Goal: Transaction & Acquisition: Purchase product/service

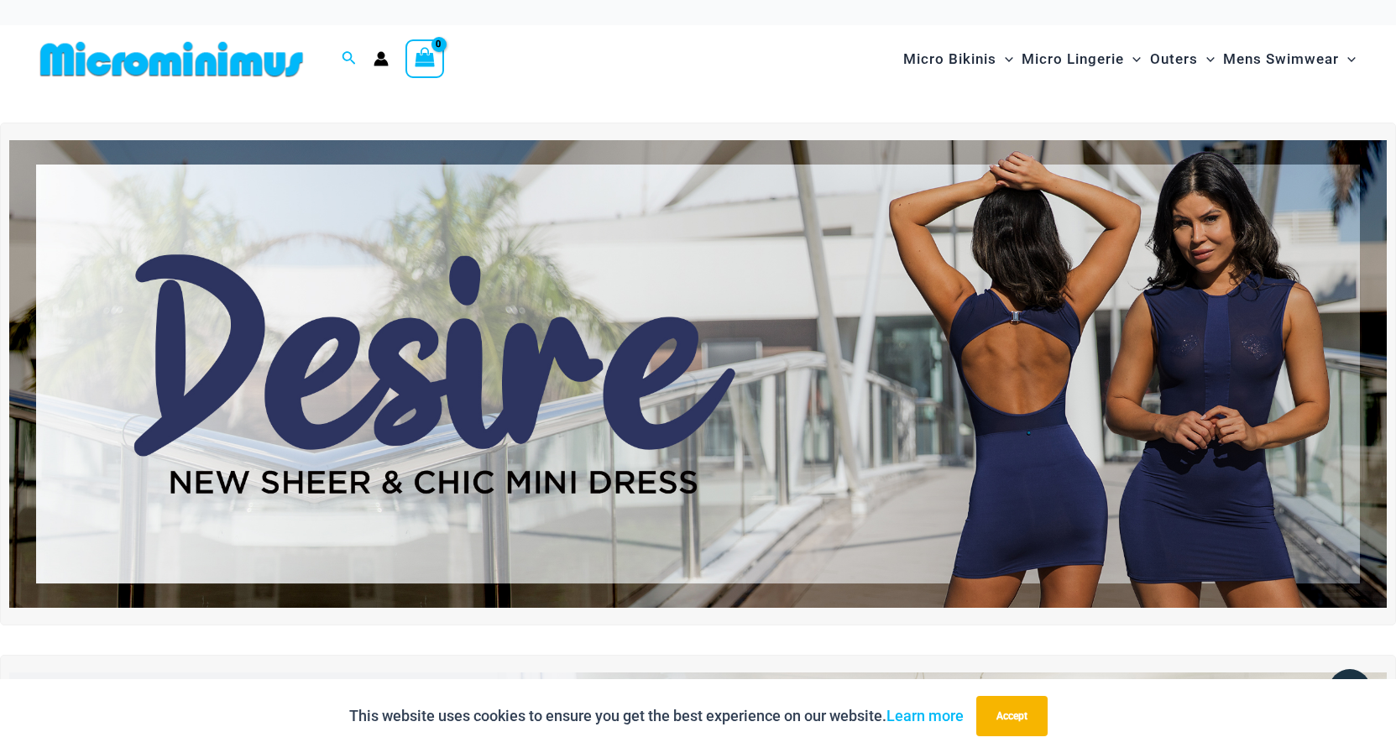
click at [1031, 327] on img at bounding box center [698, 374] width 1378 height 468
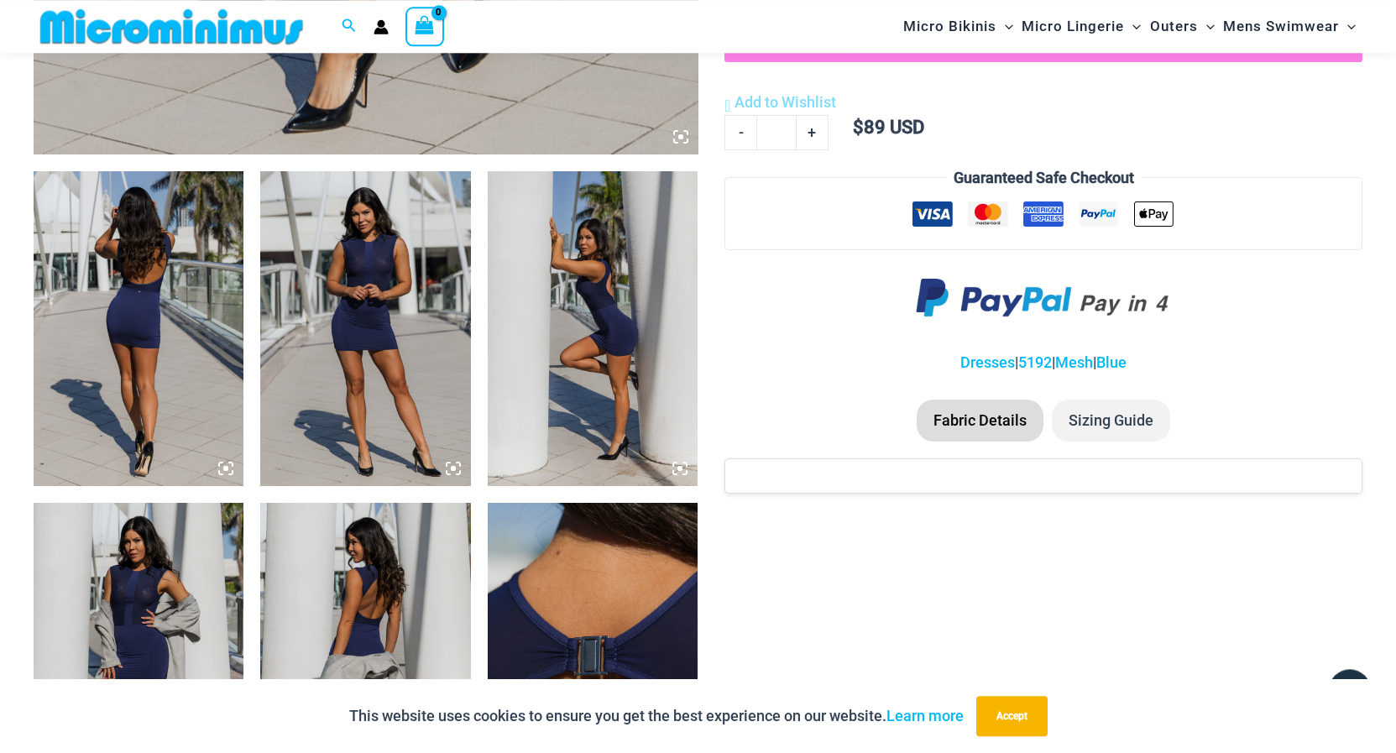
scroll to position [1012, 0]
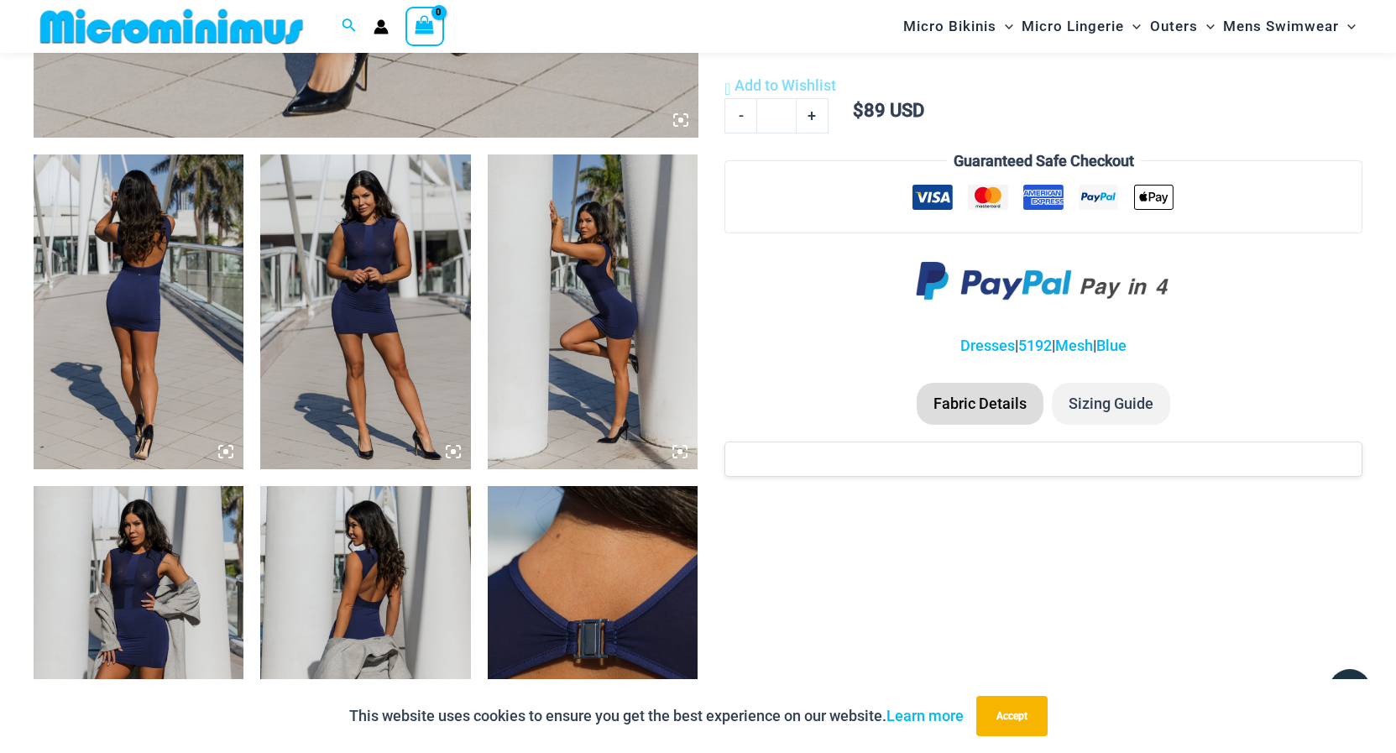
click at [156, 327] on img at bounding box center [139, 312] width 210 height 316
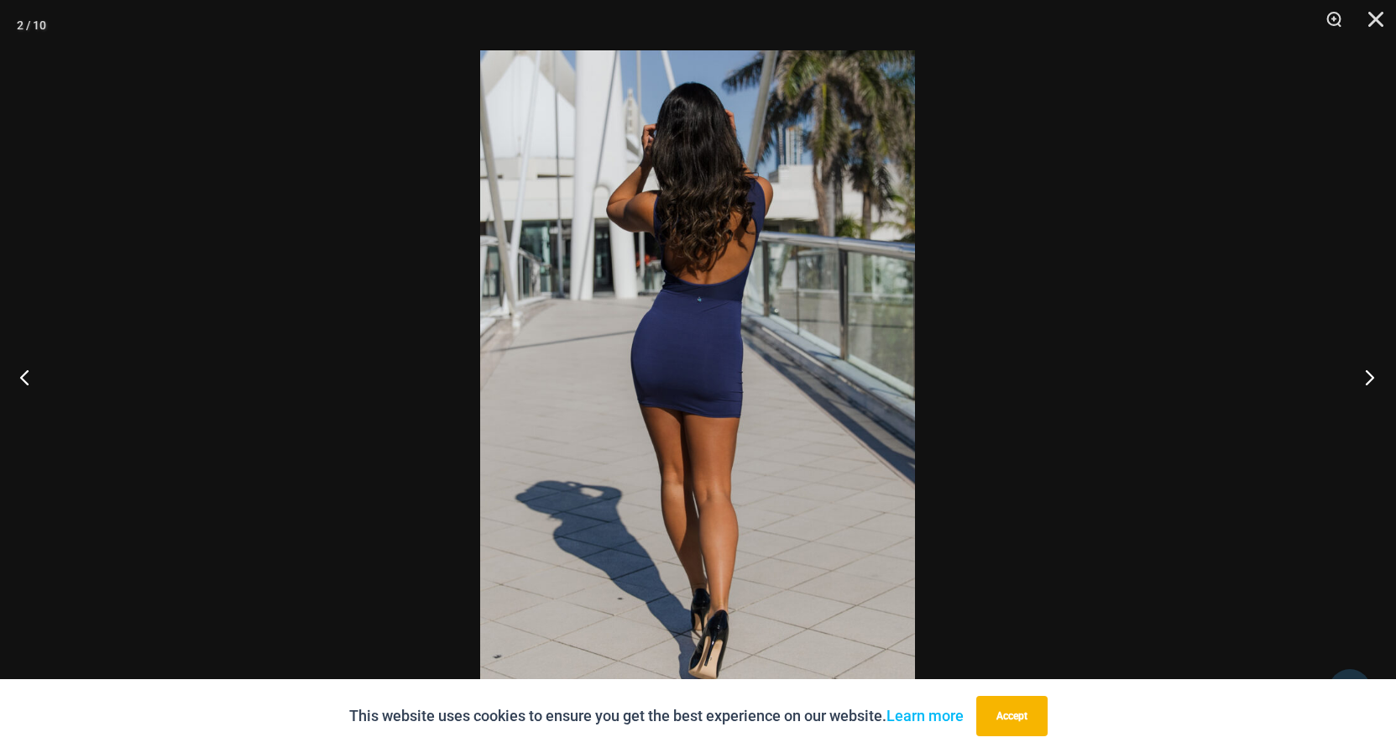
click at [1363, 373] on button "Next" at bounding box center [1364, 377] width 63 height 84
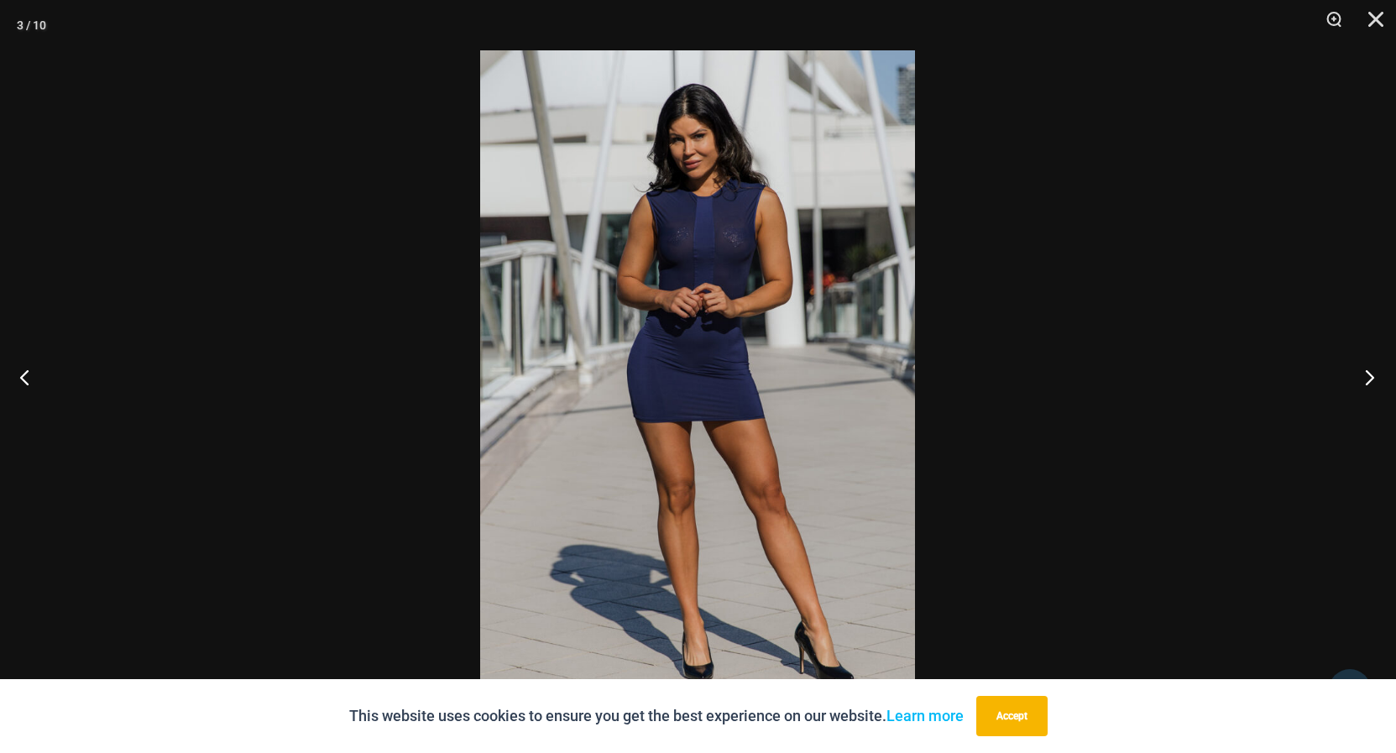
click at [1363, 373] on button "Next" at bounding box center [1364, 377] width 63 height 84
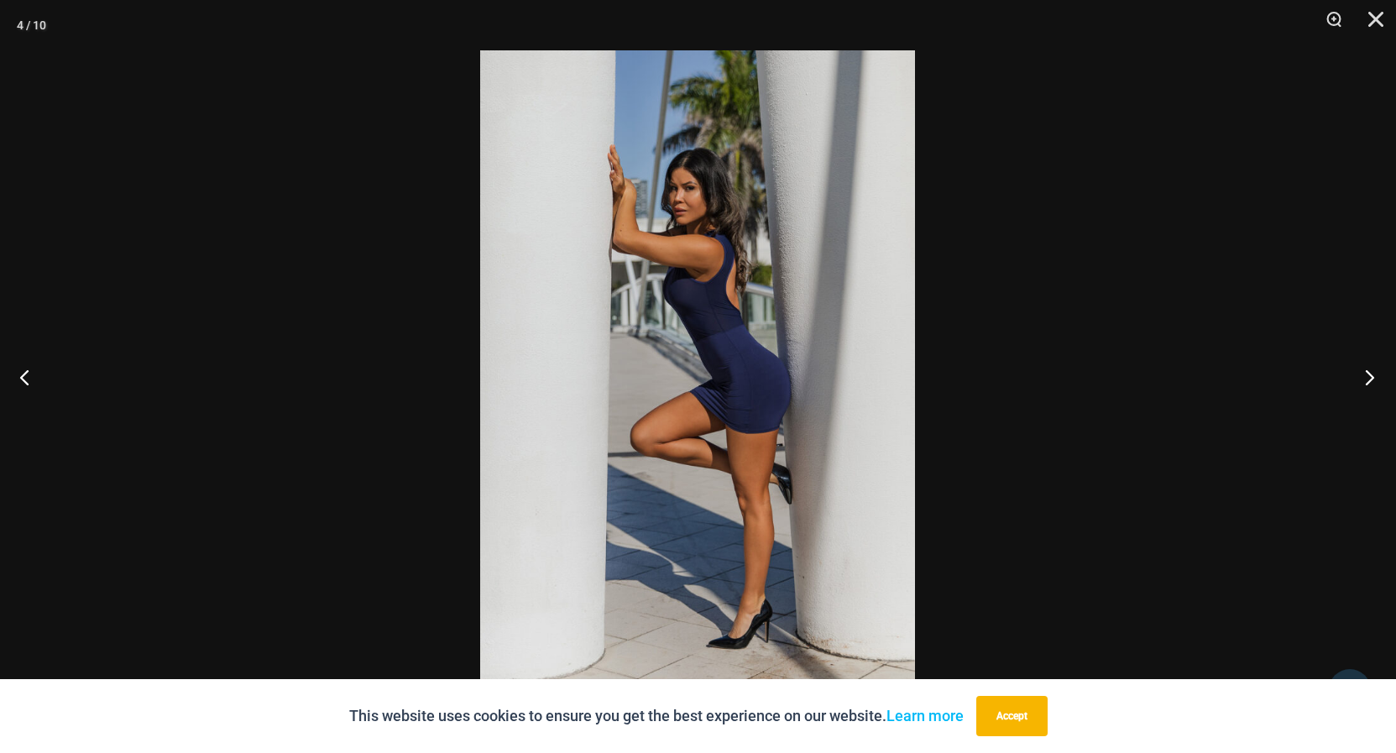
click at [1363, 373] on button "Next" at bounding box center [1364, 377] width 63 height 84
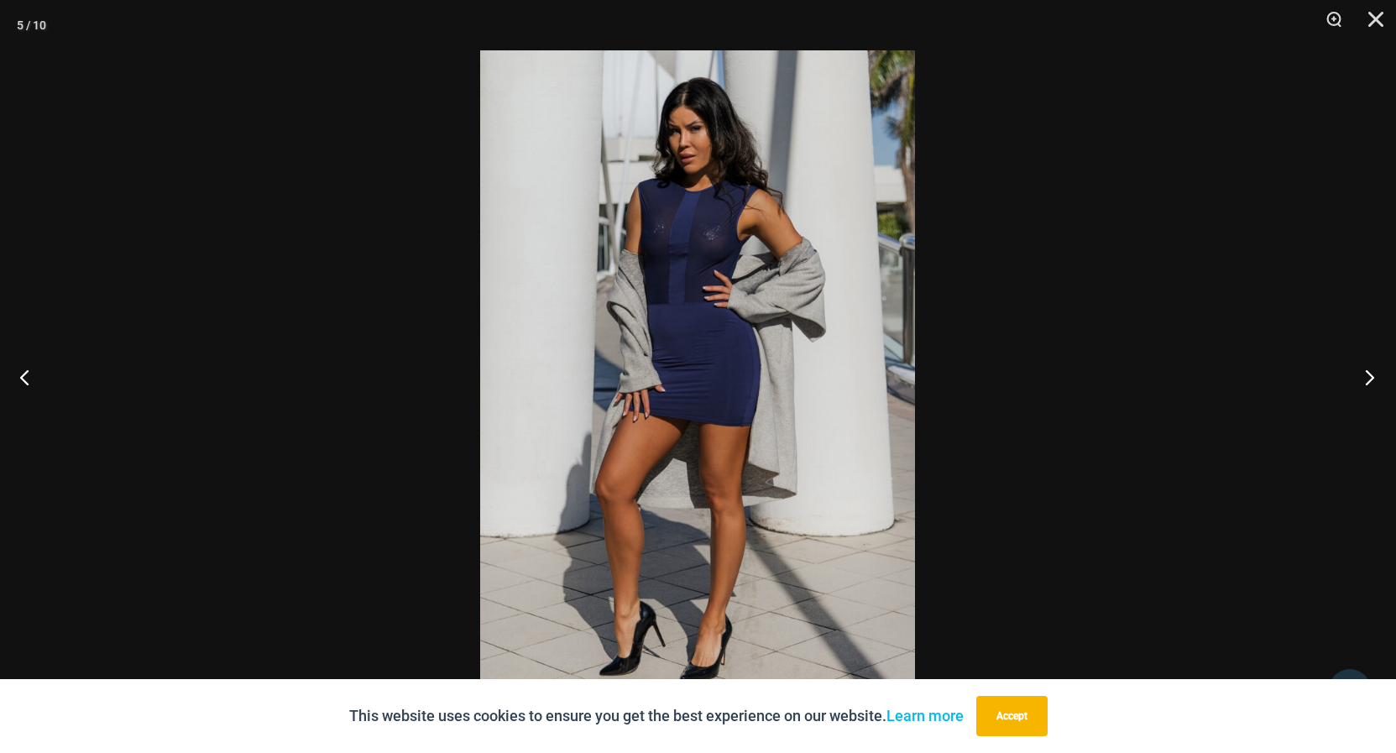
click at [1362, 373] on button "Next" at bounding box center [1364, 377] width 63 height 84
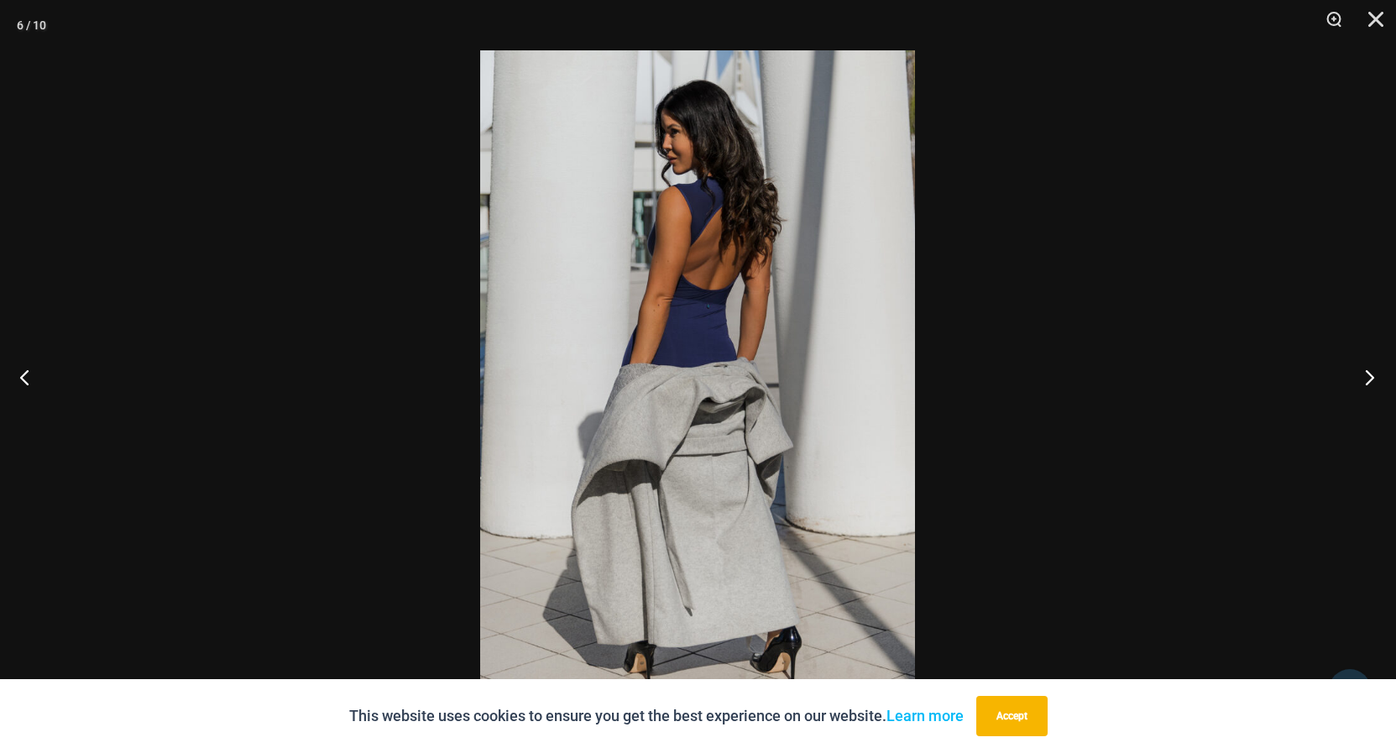
click at [1362, 373] on button "Next" at bounding box center [1364, 377] width 63 height 84
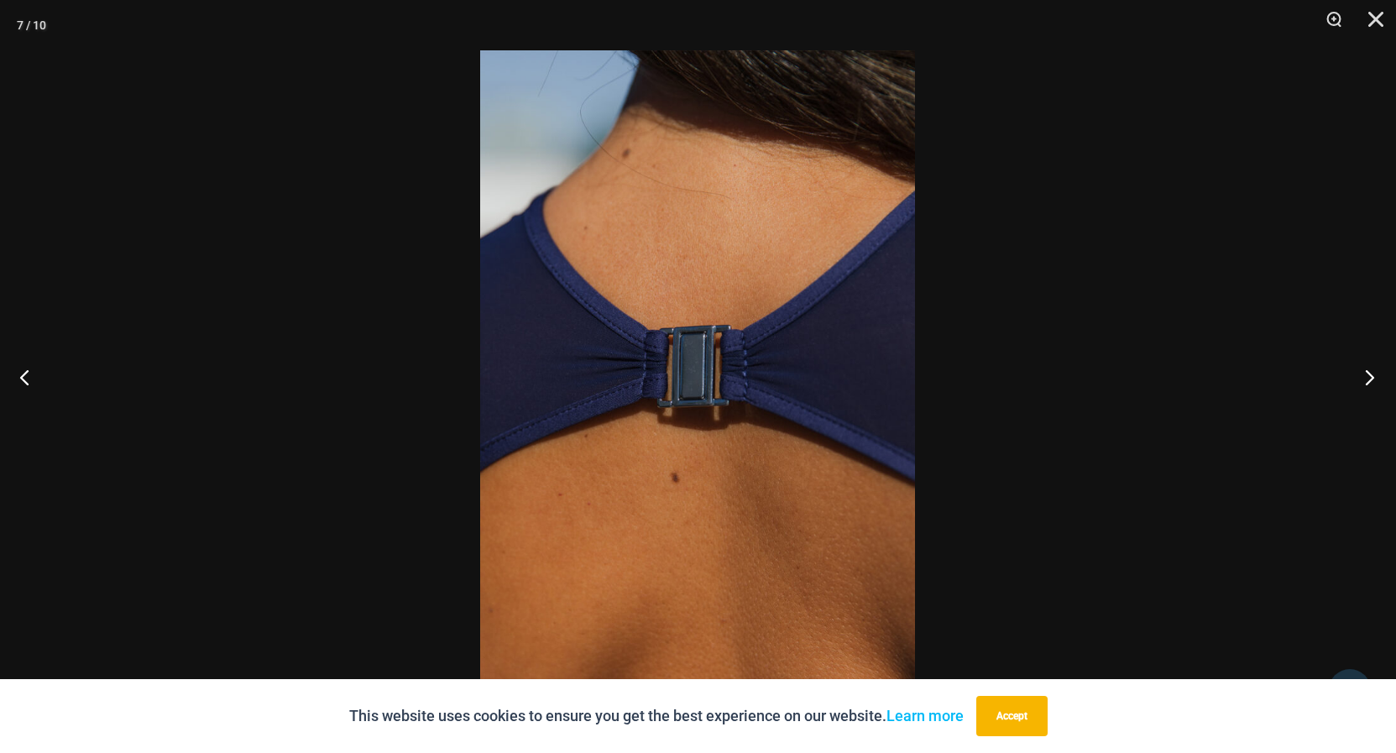
click at [1362, 373] on button "Next" at bounding box center [1364, 377] width 63 height 84
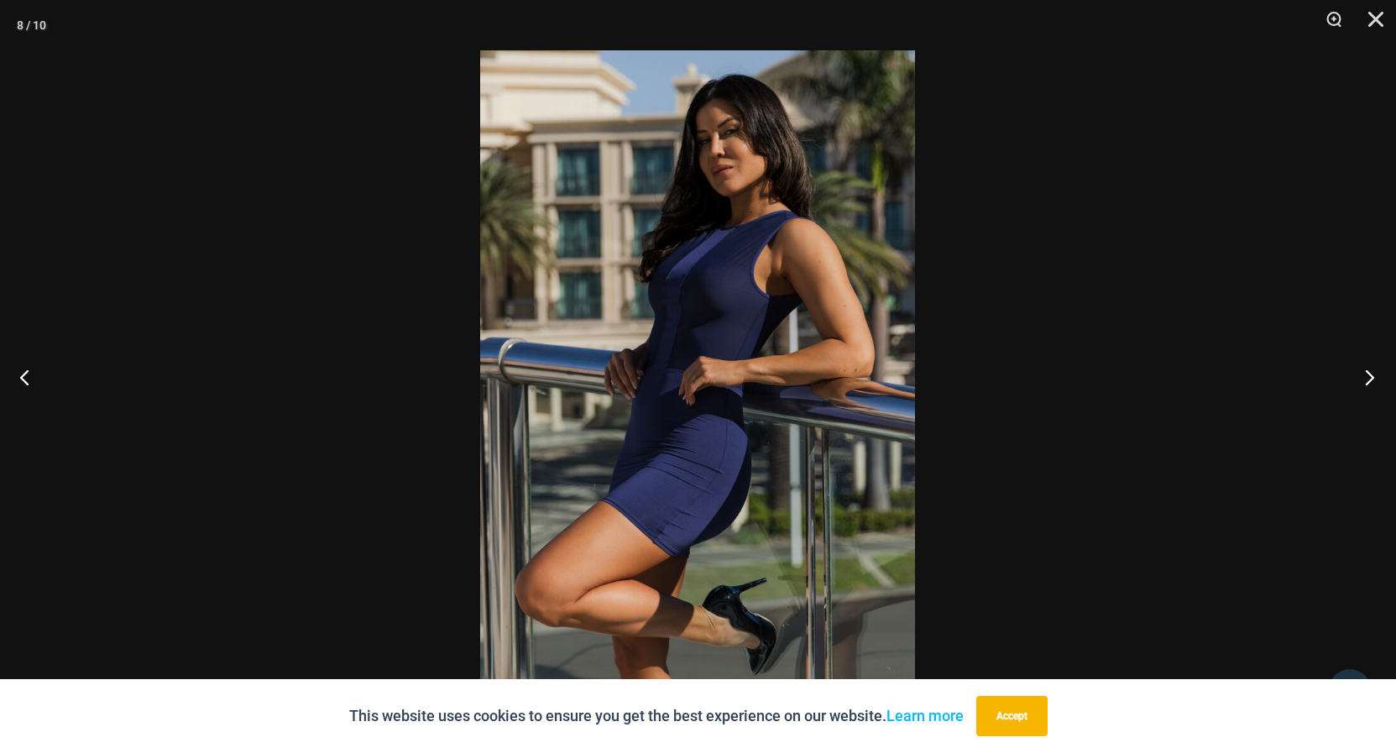
click at [1362, 373] on button "Next" at bounding box center [1364, 377] width 63 height 84
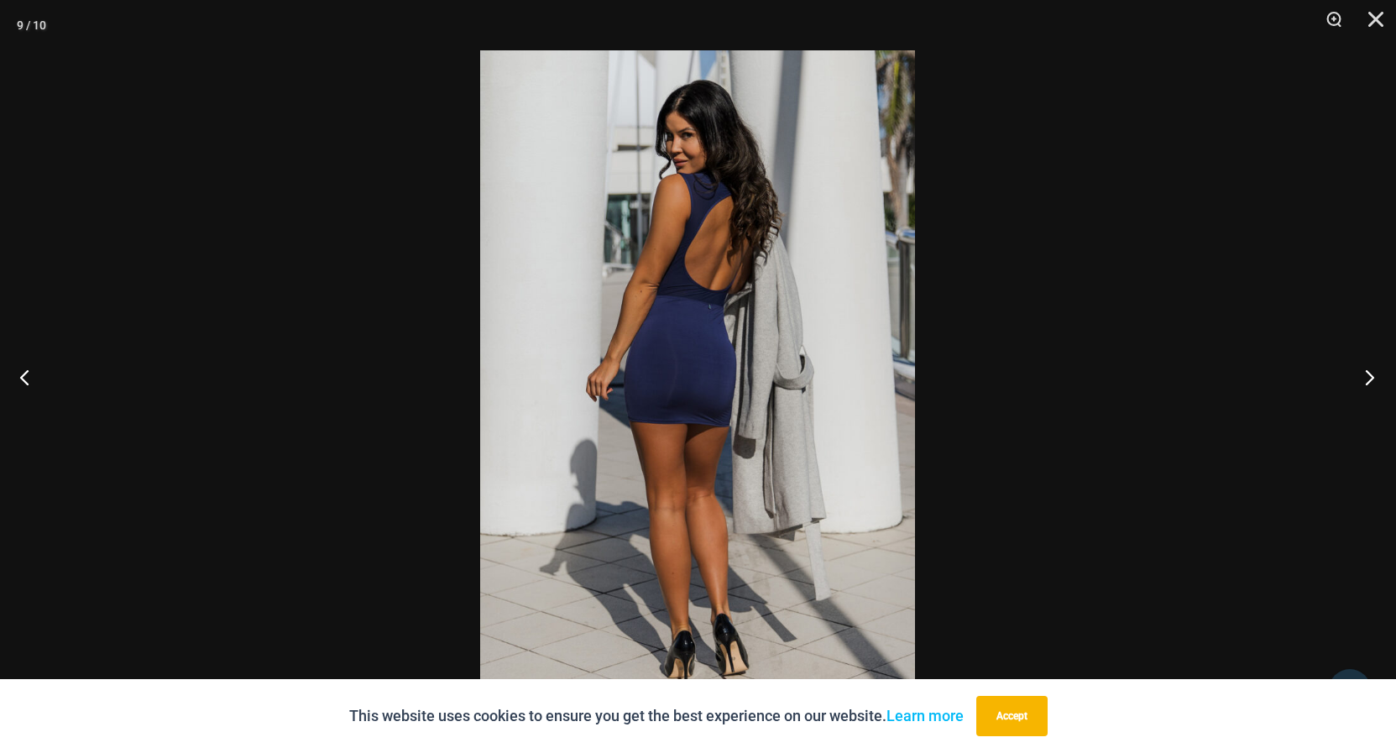
click at [1362, 373] on button "Next" at bounding box center [1364, 377] width 63 height 84
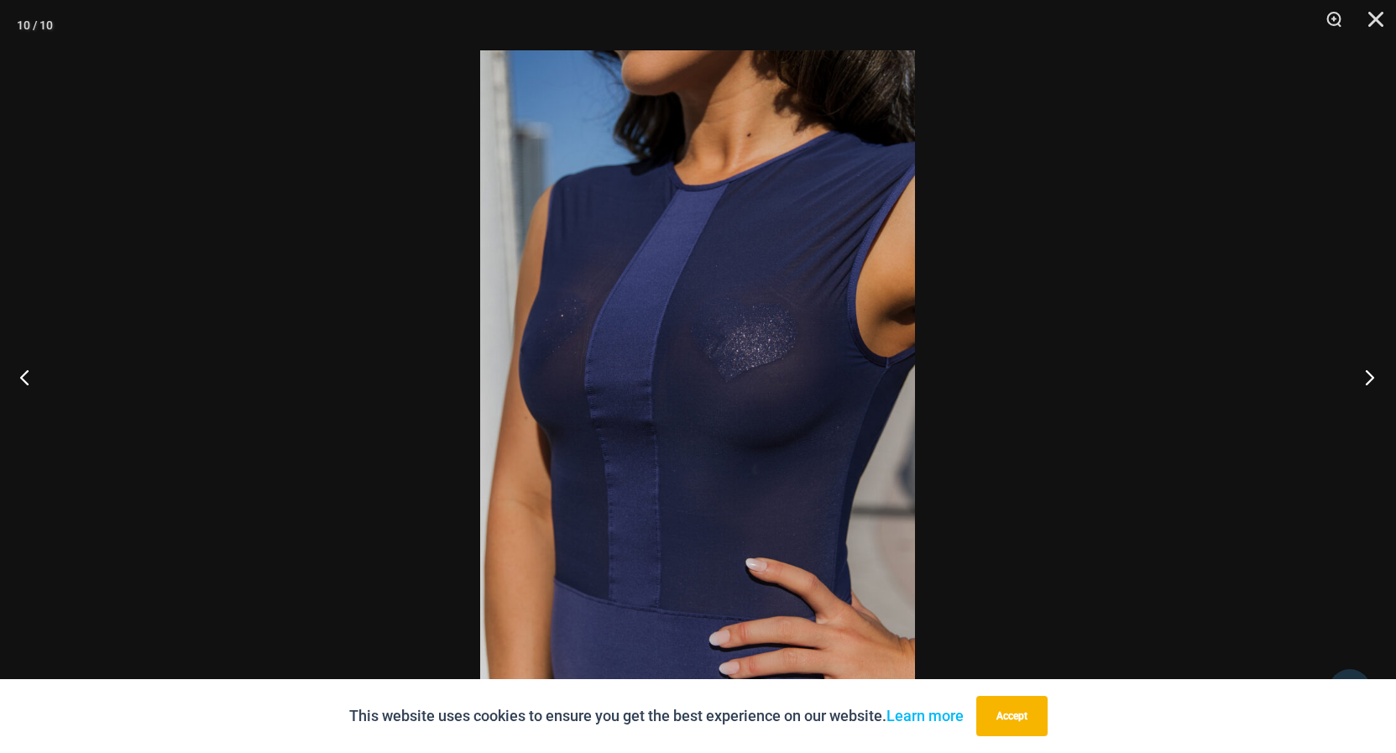
click at [1362, 373] on button "Next" at bounding box center [1364, 377] width 63 height 84
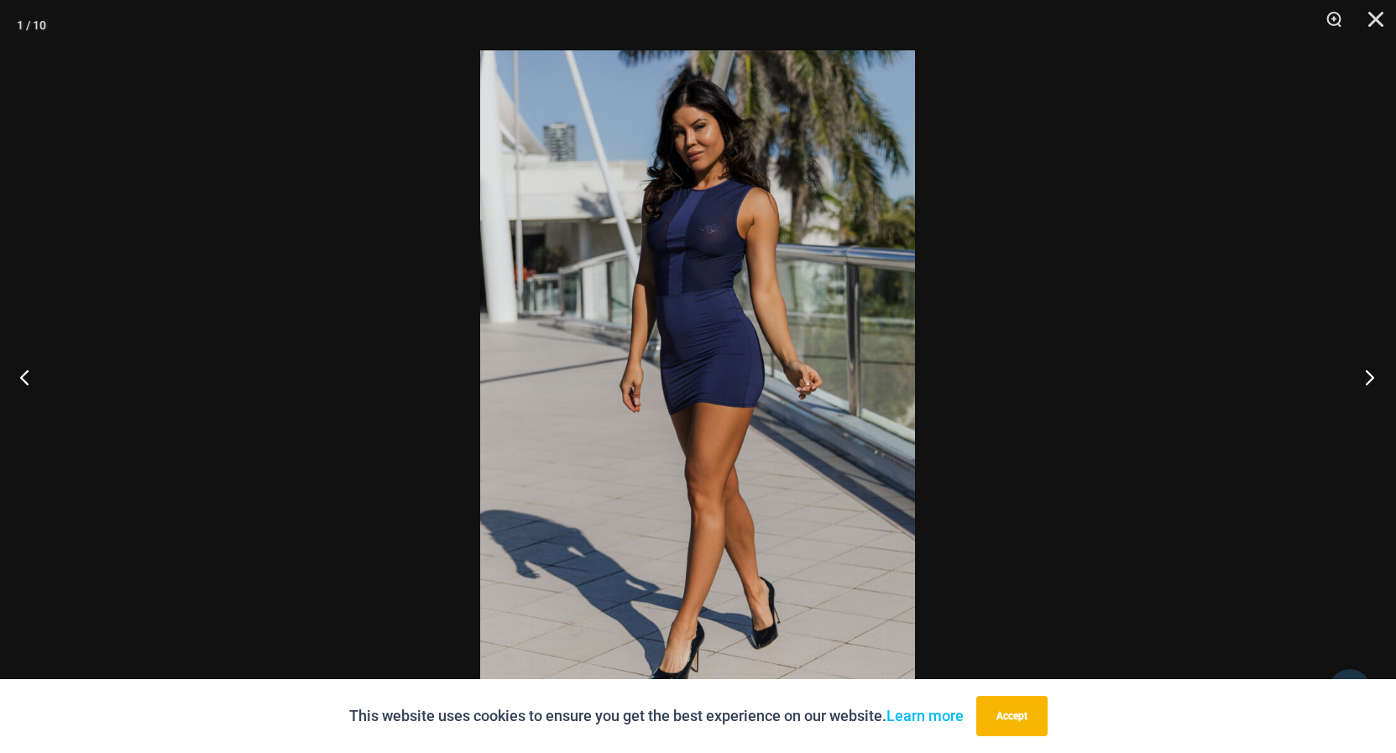
click at [1362, 373] on button "Next" at bounding box center [1364, 377] width 63 height 84
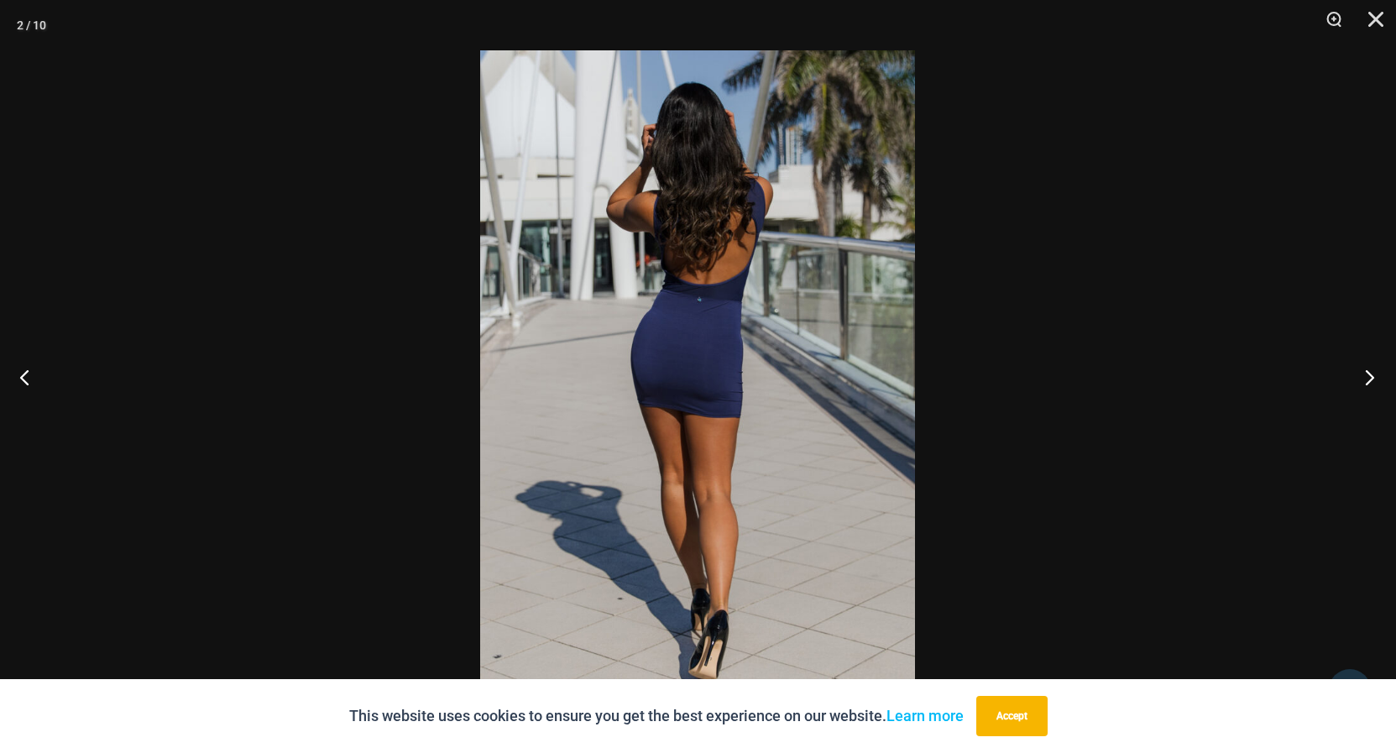
click at [1362, 373] on button "Next" at bounding box center [1364, 377] width 63 height 84
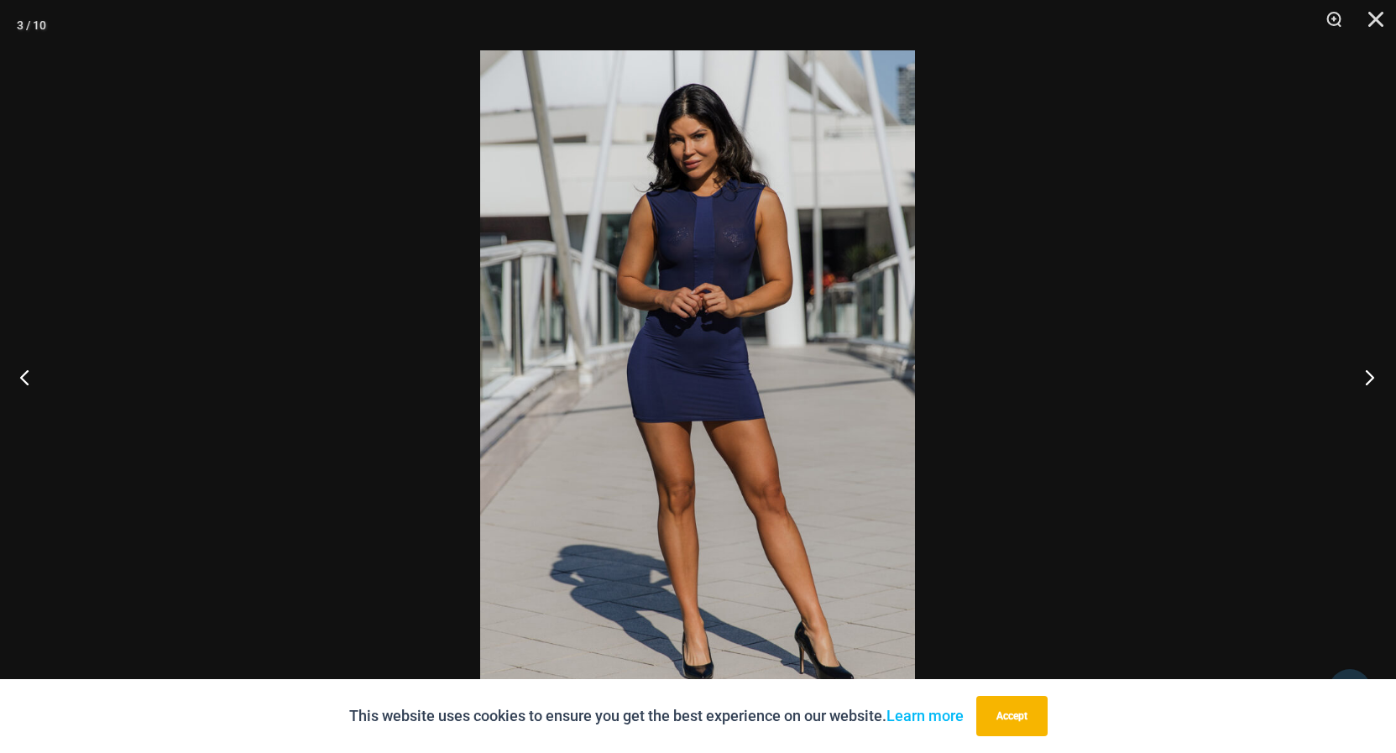
click at [1362, 373] on button "Next" at bounding box center [1364, 377] width 63 height 84
